Goal: Navigation & Orientation: Find specific page/section

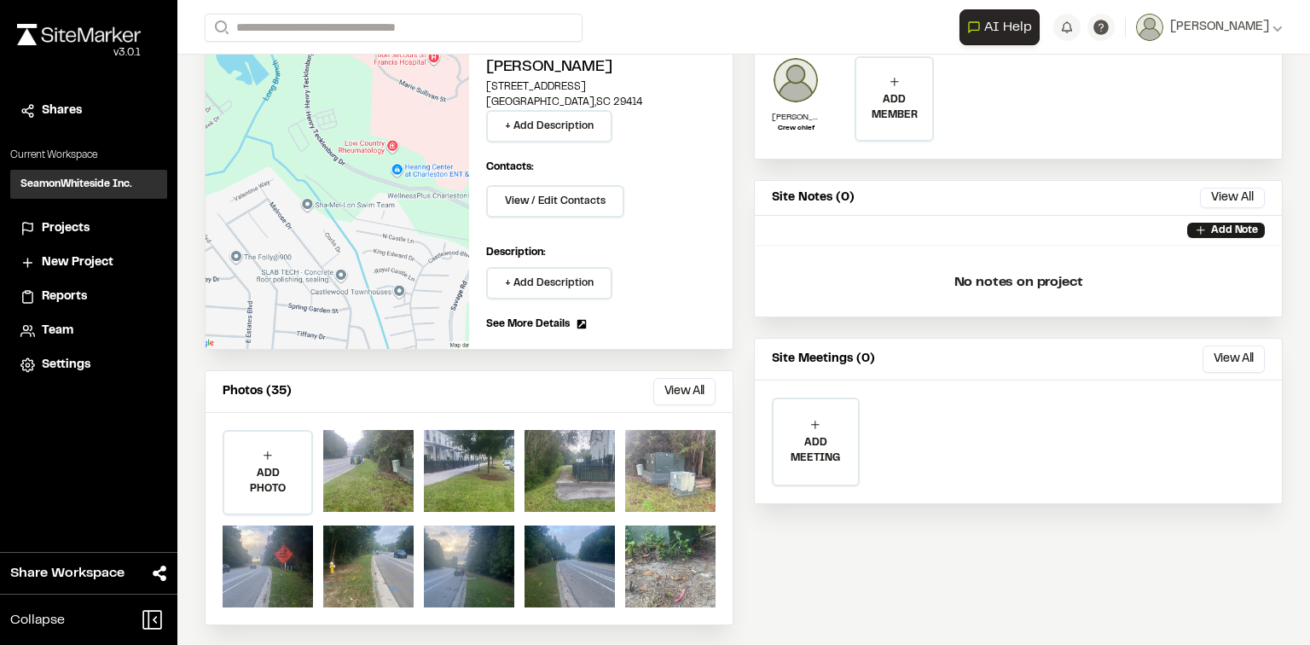
scroll to position [161, 0]
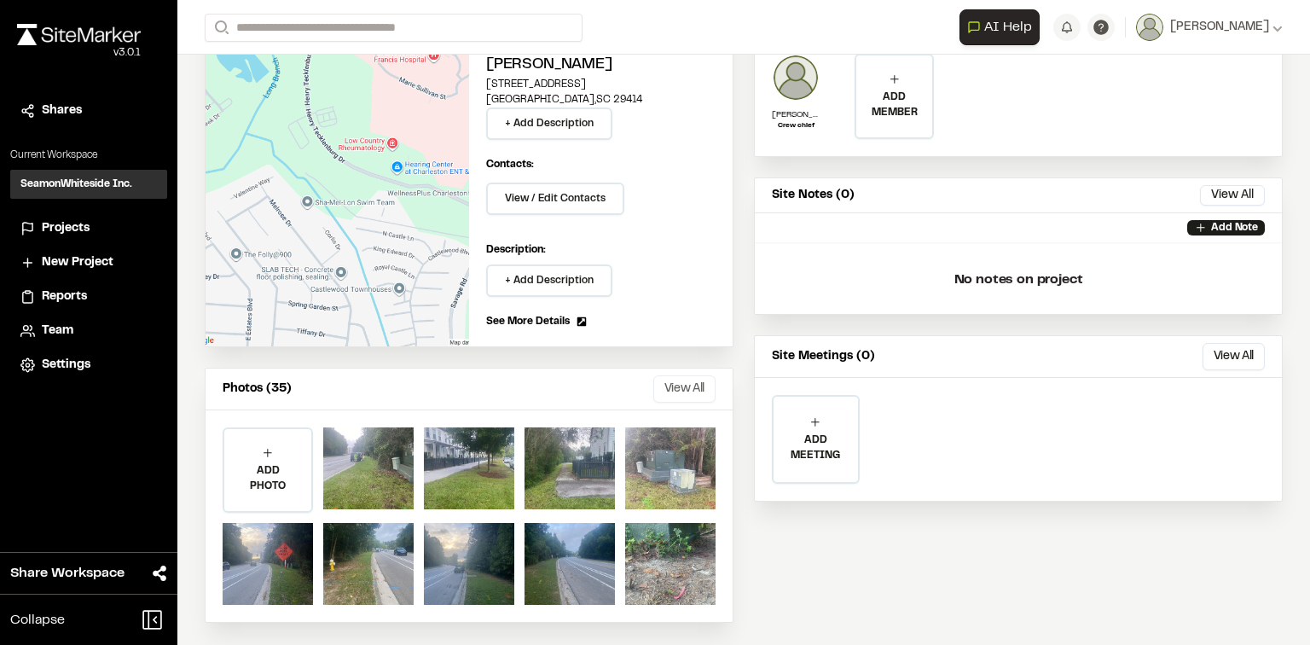
click at [681, 380] on button "View All" at bounding box center [684, 388] width 62 height 27
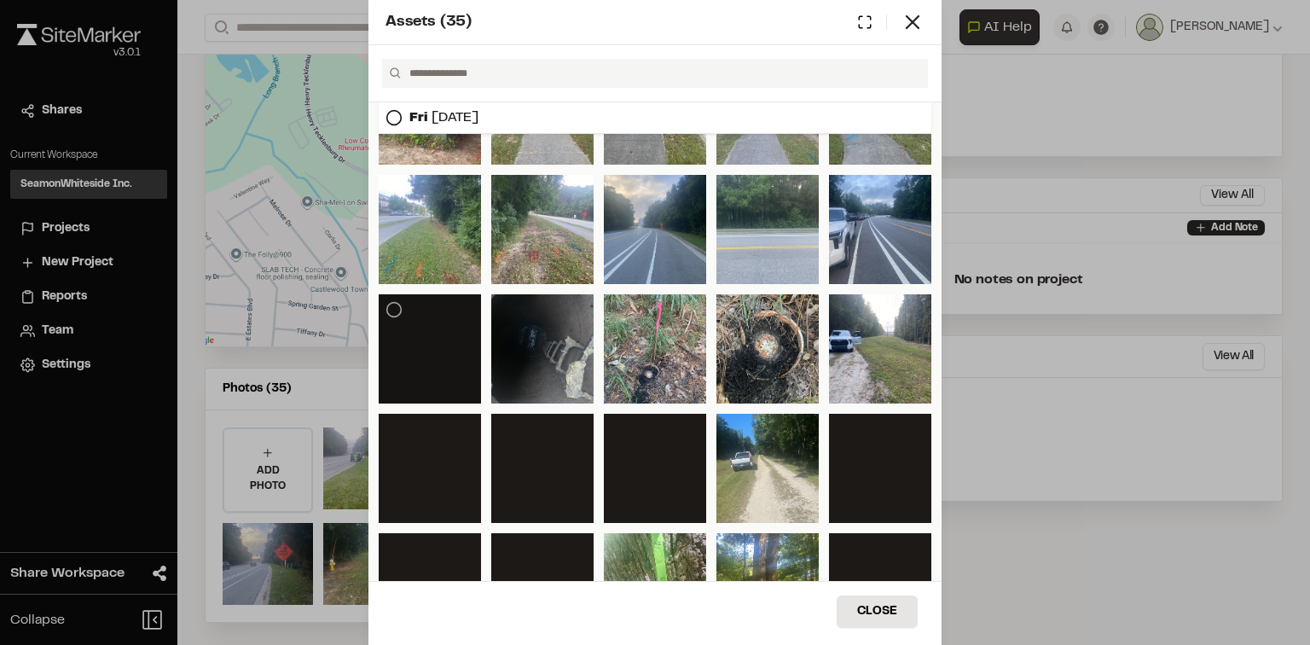
scroll to position [392, 0]
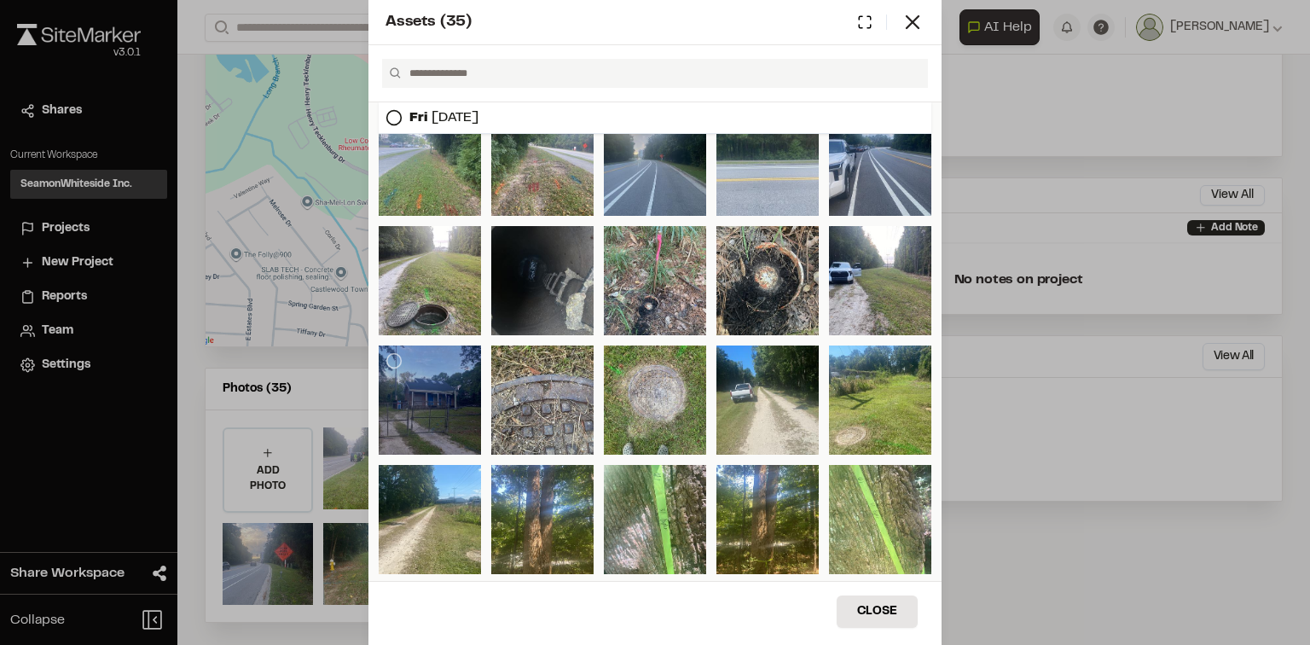
click at [428, 380] on div at bounding box center [430, 399] width 102 height 109
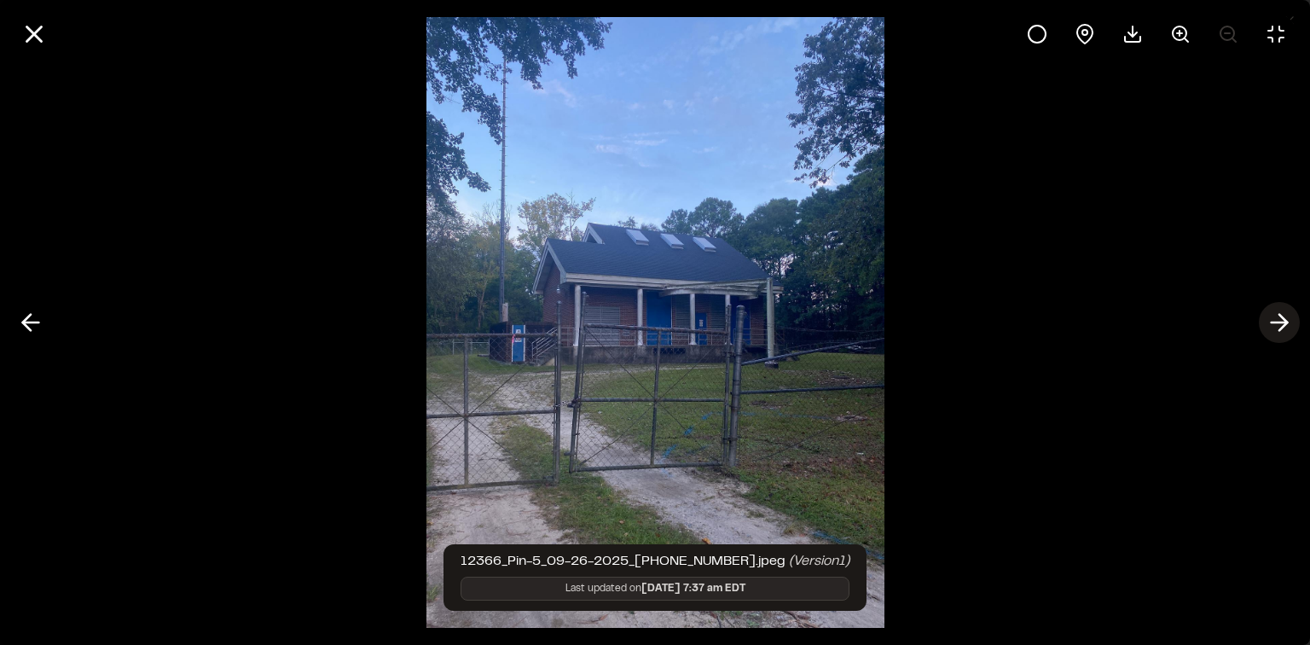
click at [1277, 314] on icon at bounding box center [1279, 322] width 27 height 29
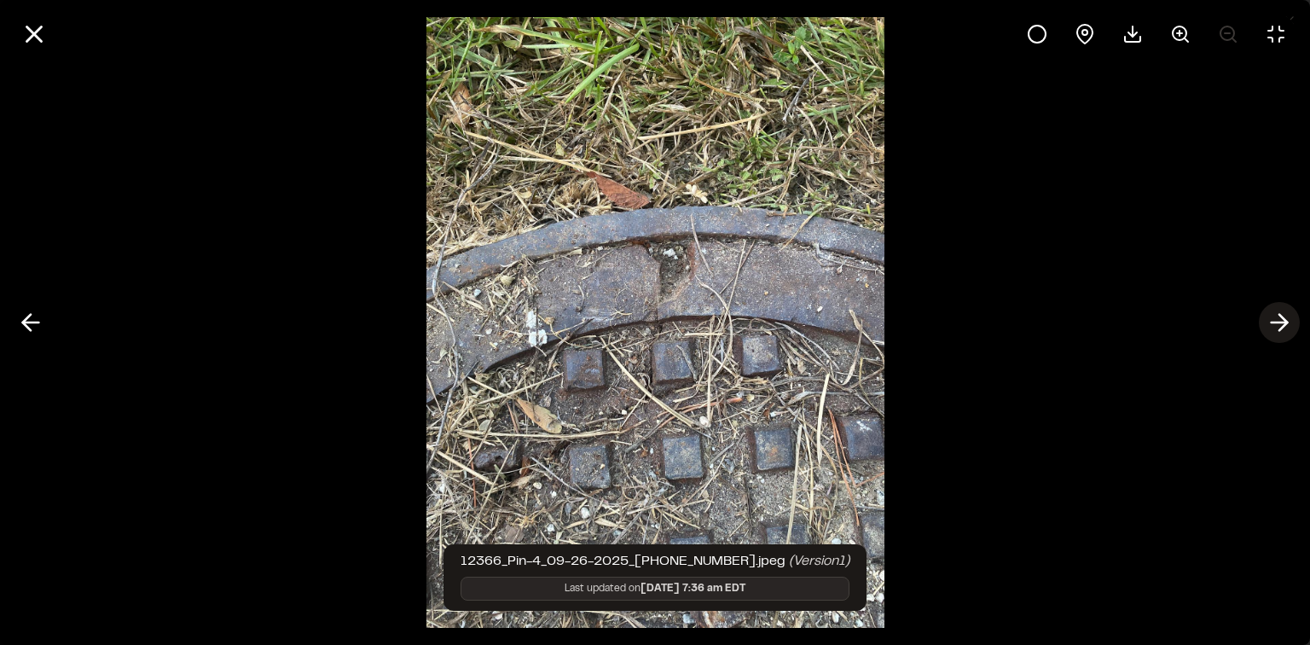
click at [1277, 314] on icon at bounding box center [1279, 322] width 27 height 29
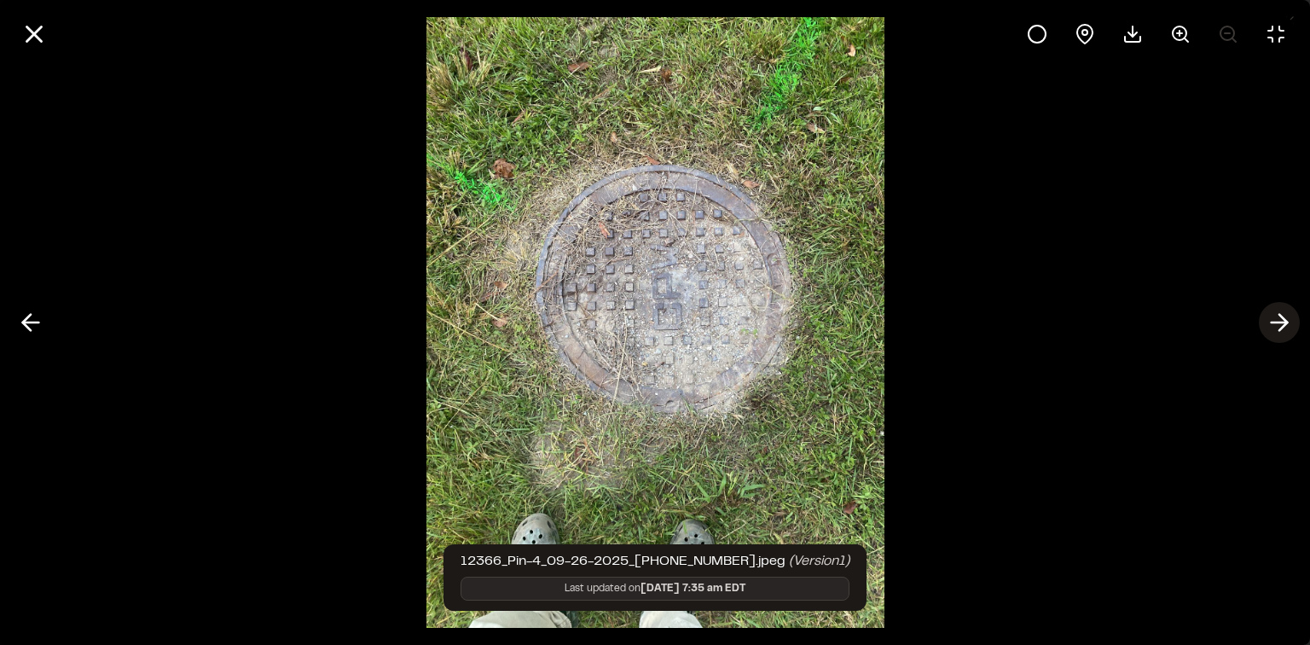
click at [1277, 314] on icon at bounding box center [1279, 322] width 27 height 29
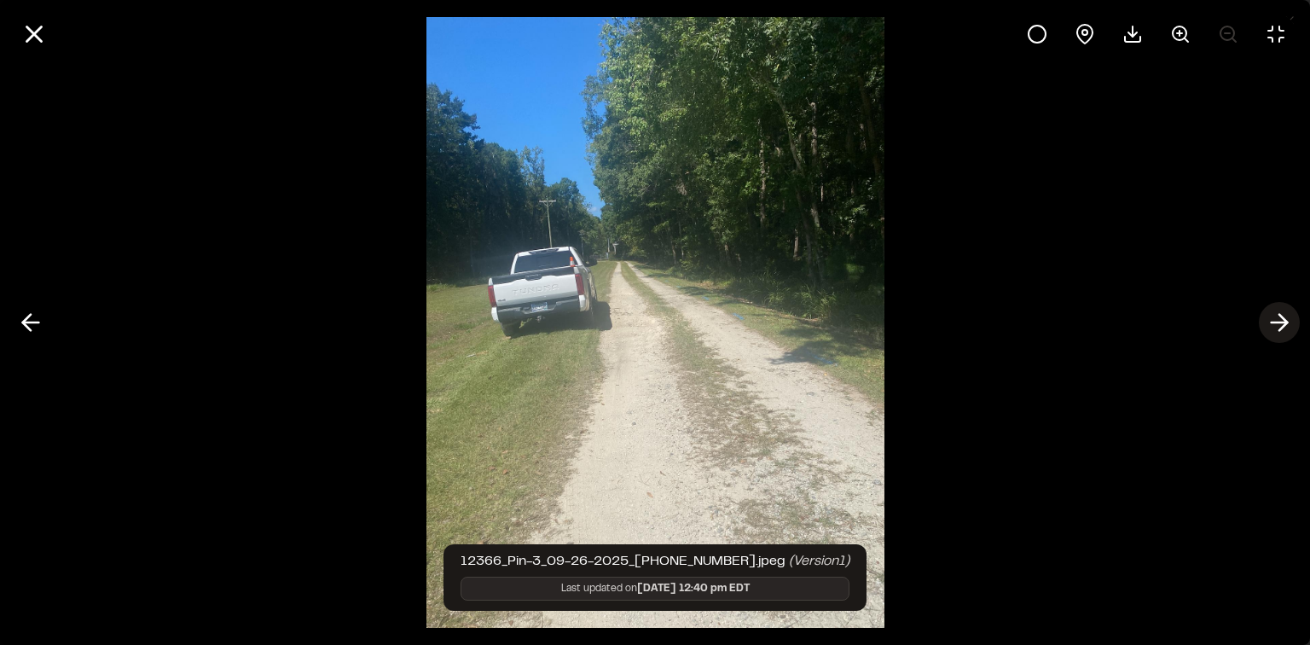
click at [1277, 314] on icon at bounding box center [1279, 322] width 27 height 29
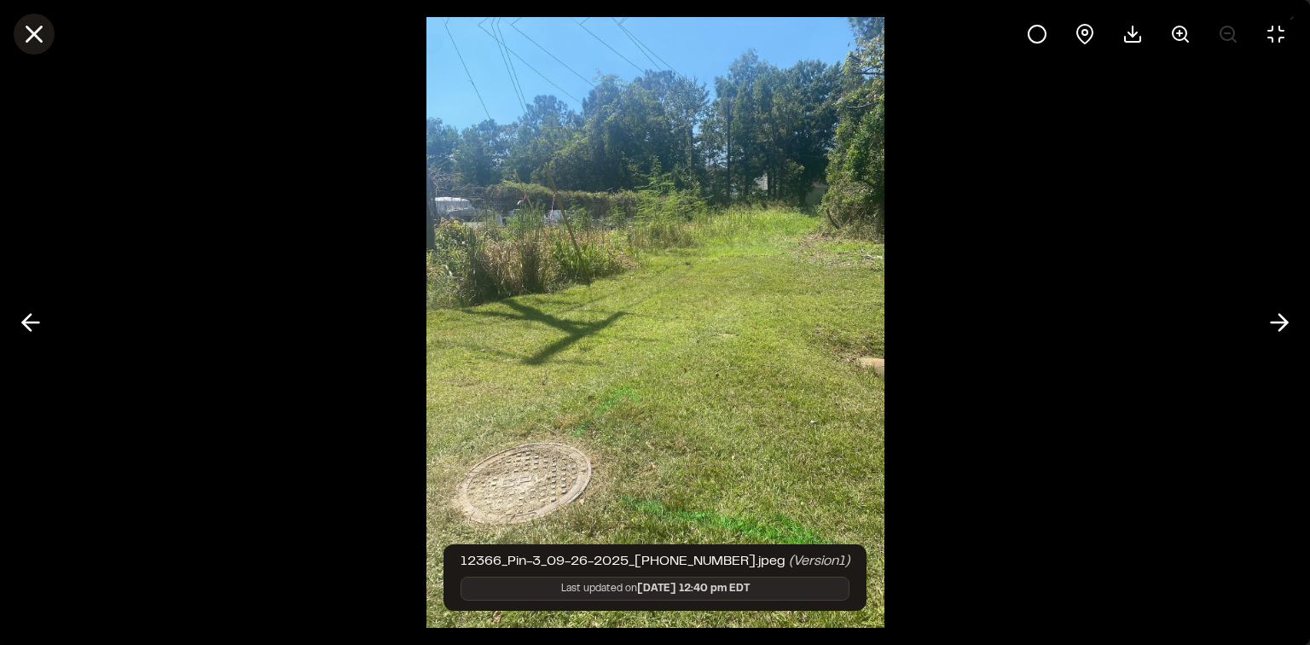
click at [35, 32] on line at bounding box center [34, 34] width 15 height 15
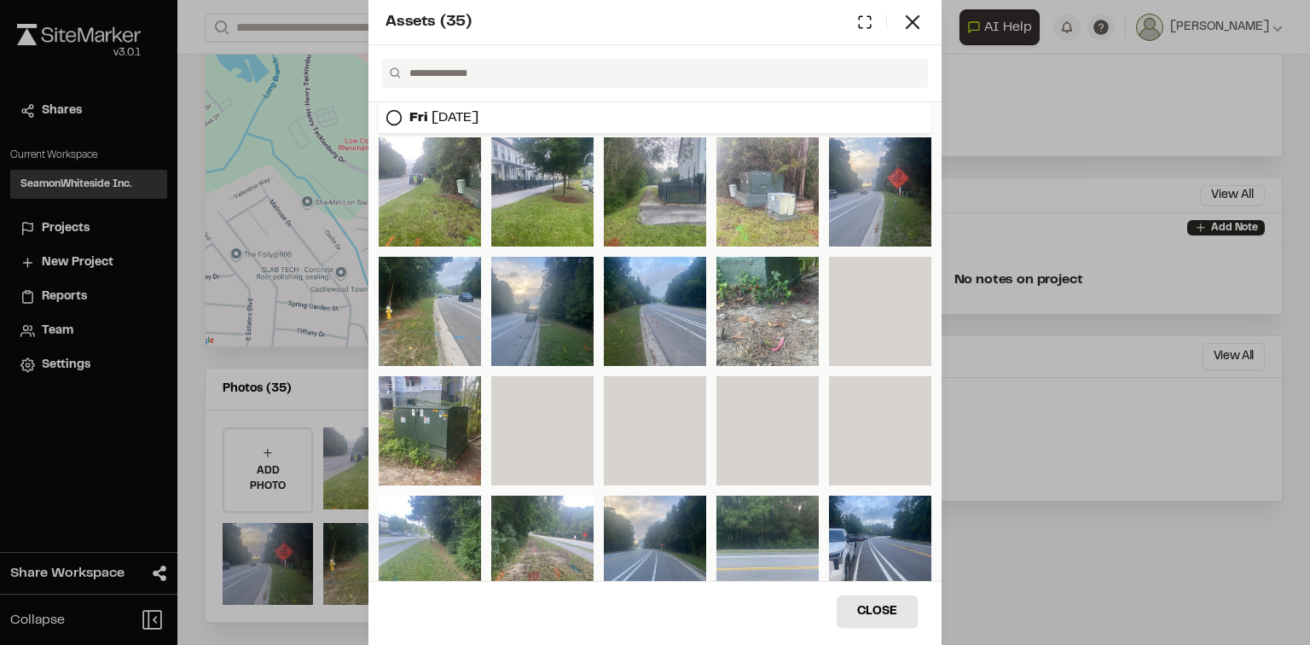
scroll to position [0, 0]
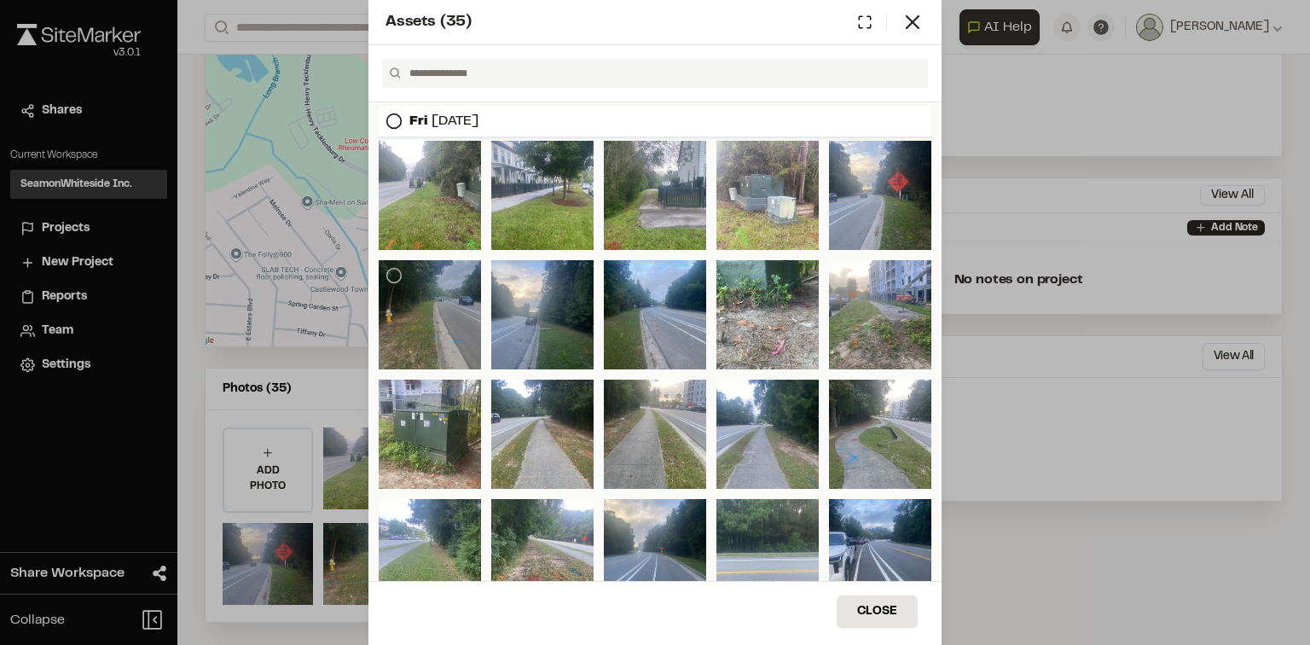
click at [445, 334] on div at bounding box center [430, 314] width 102 height 109
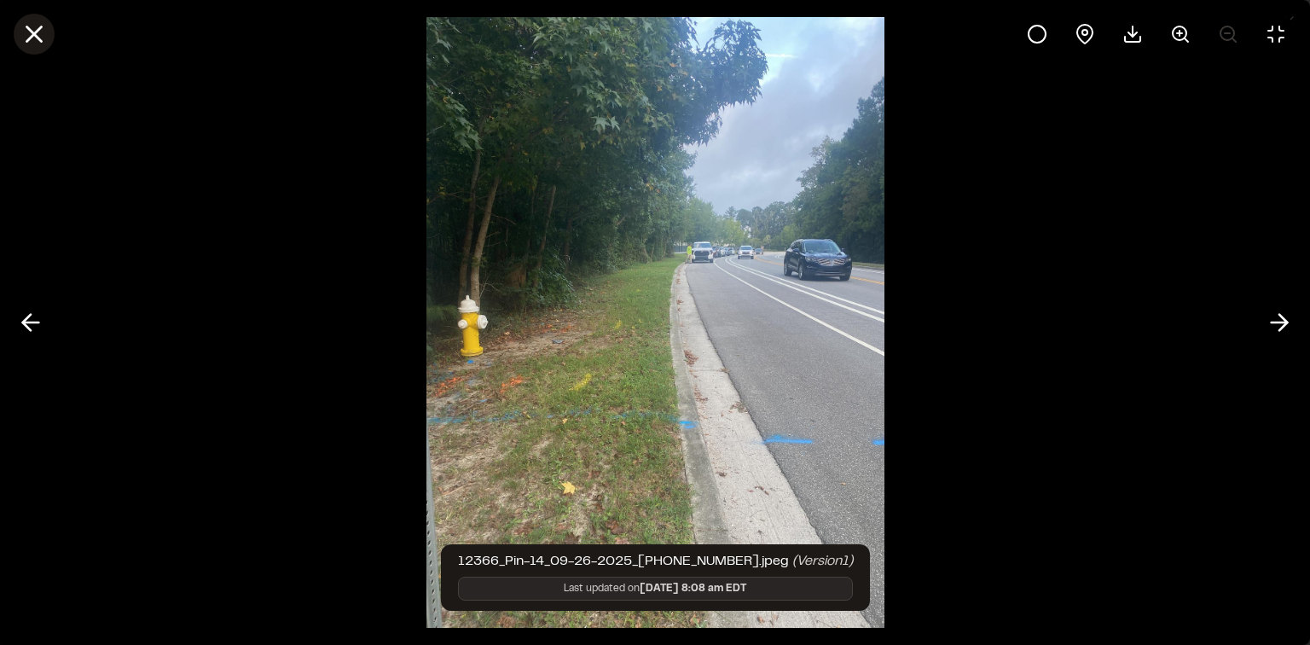
click at [25, 38] on icon at bounding box center [34, 34] width 29 height 29
